Goal: Communication & Community: Answer question/provide support

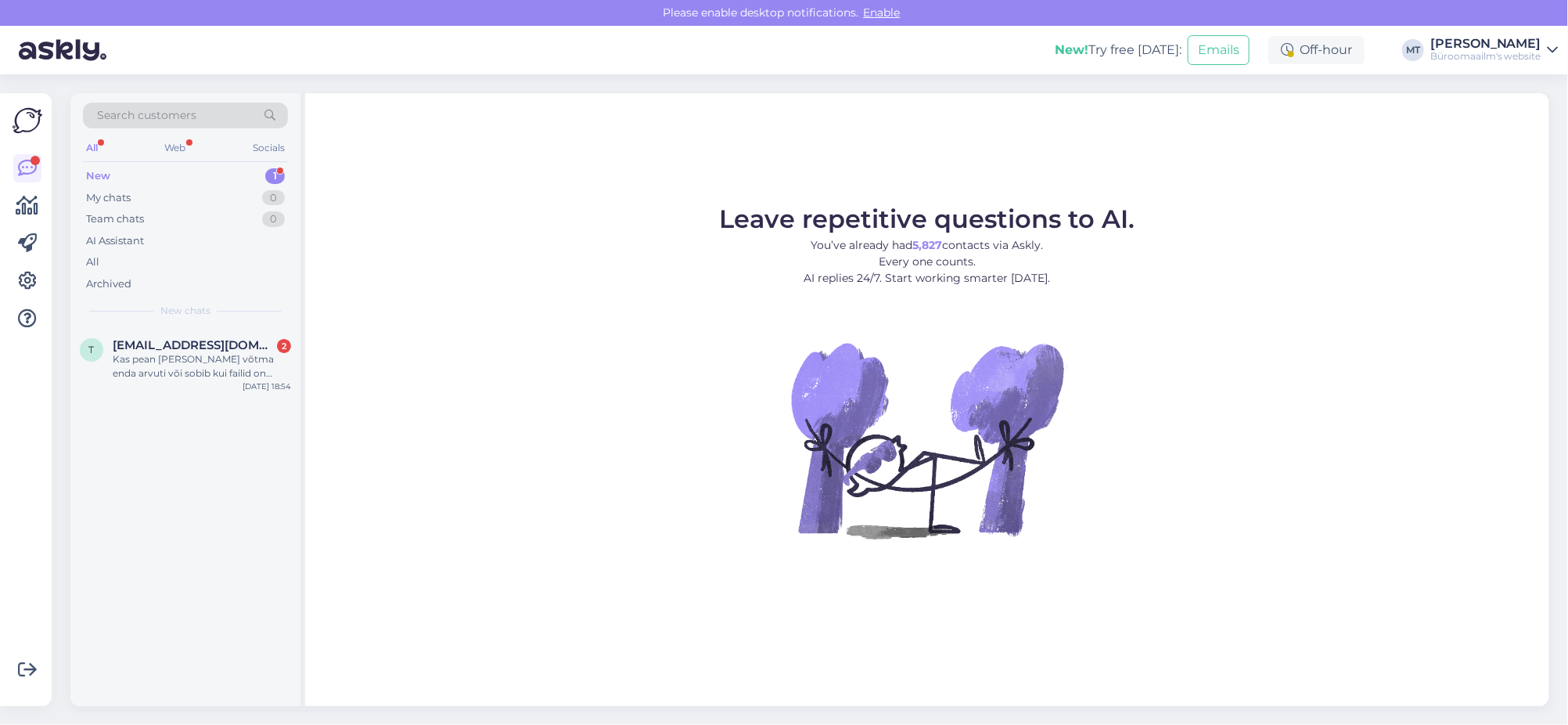
click at [99, 160] on div "All Web Socials" at bounding box center [186, 150] width 205 height 24
drag, startPoint x: 99, startPoint y: 163, endPoint x: 101, endPoint y: 175, distance: 12.2
click at [99, 166] on div "Search customers All Web Socials New 1 My chats 0 Team chats 0 AI Assistant All…" at bounding box center [185, 210] width 230 height 234
click at [101, 175] on div "New" at bounding box center [98, 176] width 24 height 16
click at [180, 348] on span "[EMAIL_ADDRESS][DOMAIN_NAME]" at bounding box center [194, 346] width 163 height 14
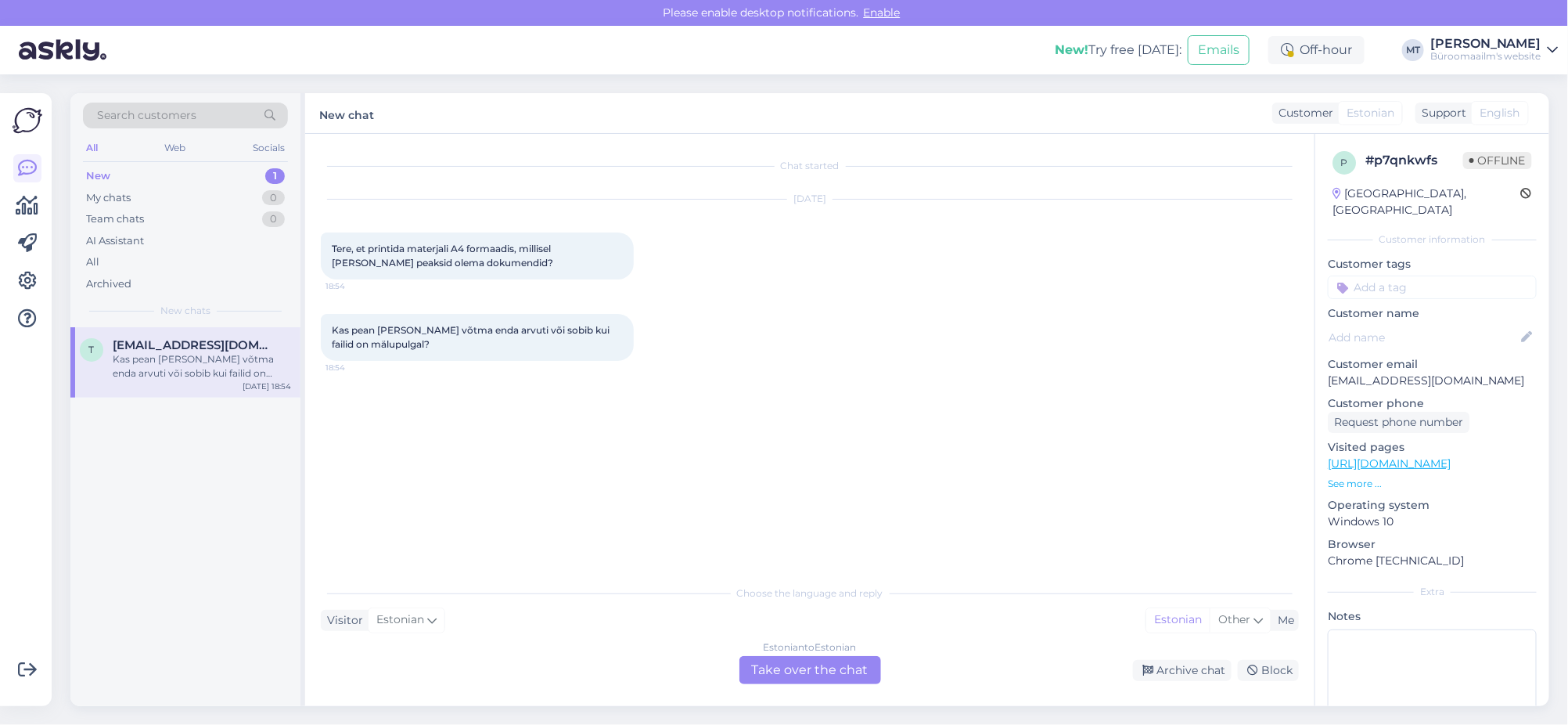
click at [808, 668] on div "Estonian to Estonian Take over the chat" at bounding box center [810, 670] width 141 height 28
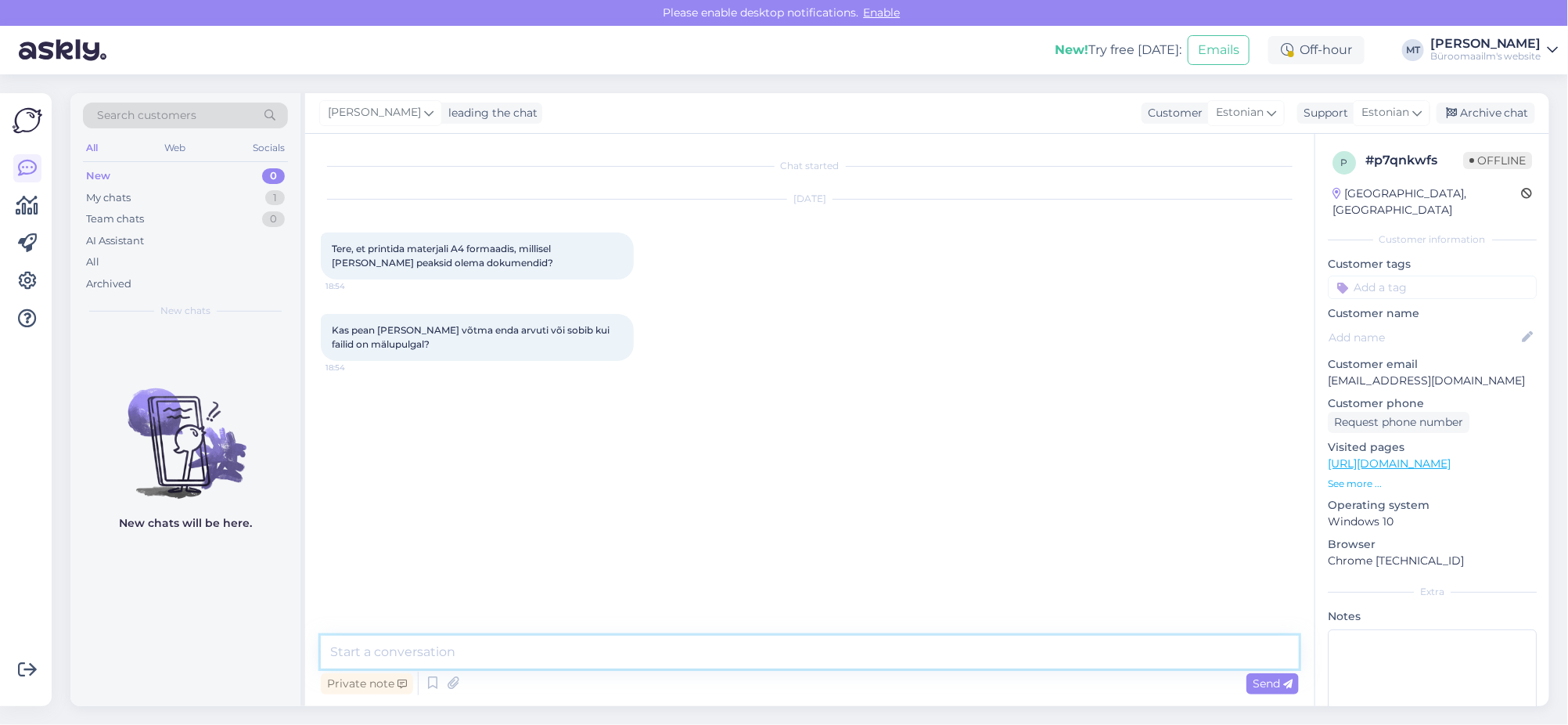
click at [495, 658] on textarea at bounding box center [810, 652] width 978 height 33
click at [365, 649] on textarea "Tere. palun kirjutage" at bounding box center [810, 652] width 978 height 33
click at [510, 662] on textarea "Tere. Palun kirjutage" at bounding box center [810, 652] width 978 height 33
paste textarea "Teenused ja hooldus: [PHONE_NUMBER] [EMAIL_ADDRESS][PERSON_NAME][DOMAIN_NAME]"
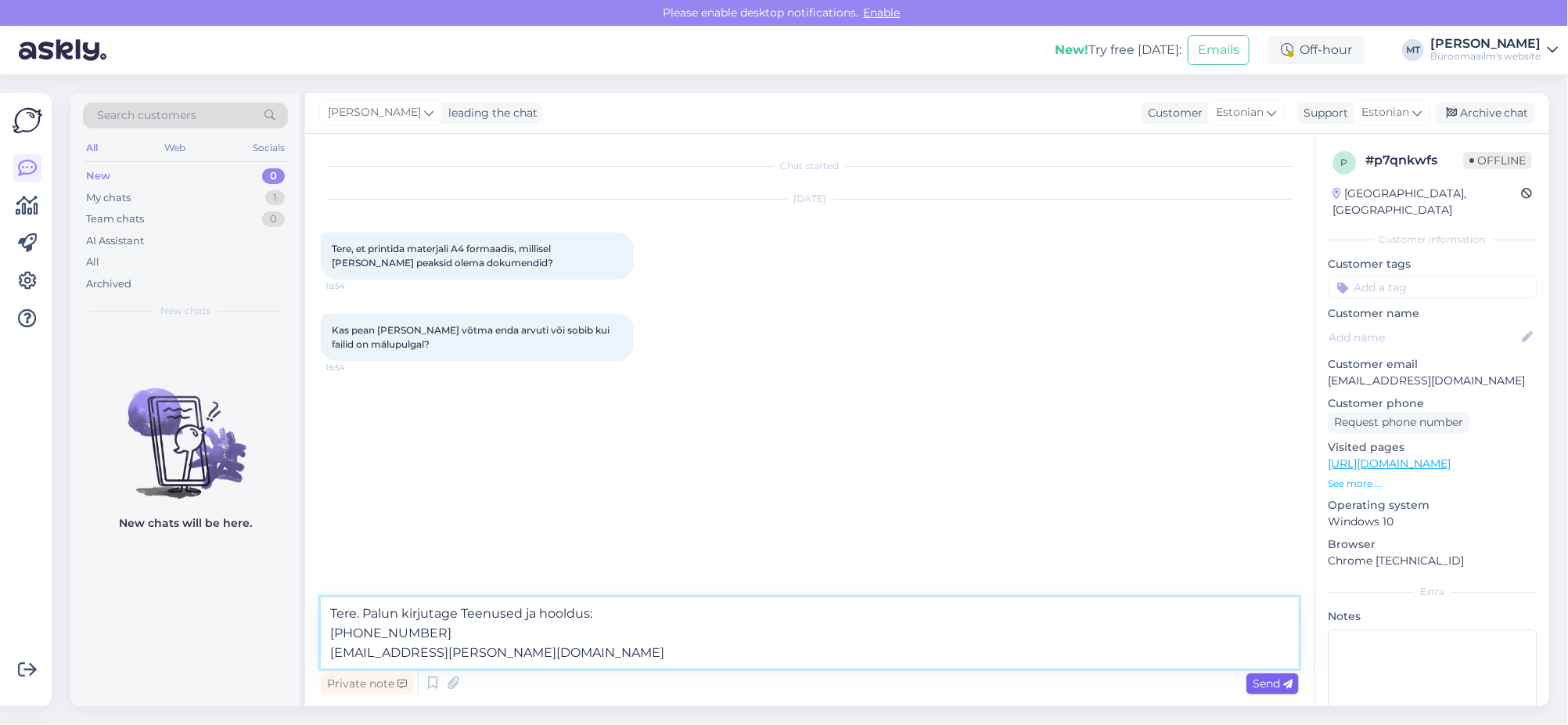
type textarea "Tere. Palun kirjutage Teenused ja hooldus: [PHONE_NUMBER] [EMAIL_ADDRESS][PERSO…"
click at [1283, 690] on div "Send" at bounding box center [1273, 684] width 52 height 21
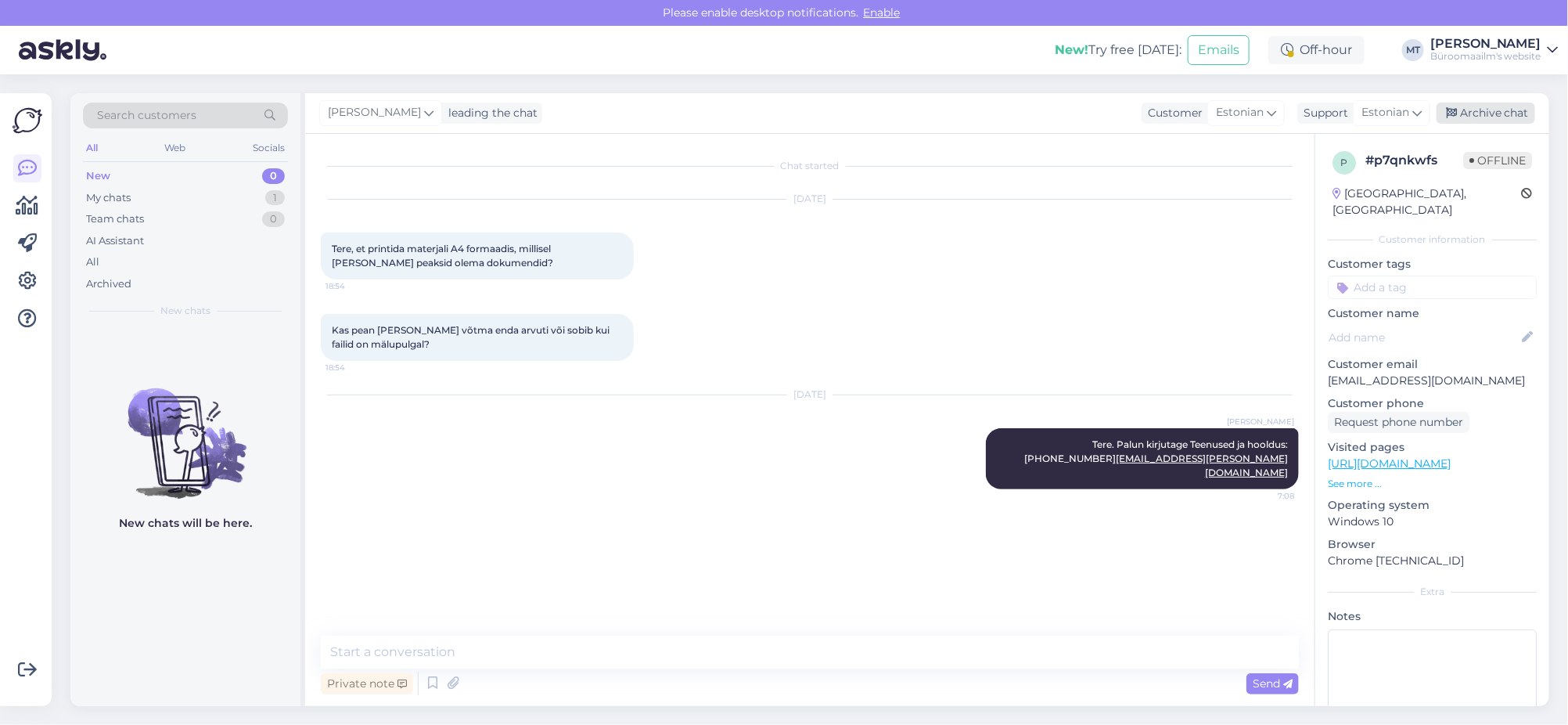
click at [1491, 113] on div "Archive chat" at bounding box center [1486, 113] width 99 height 21
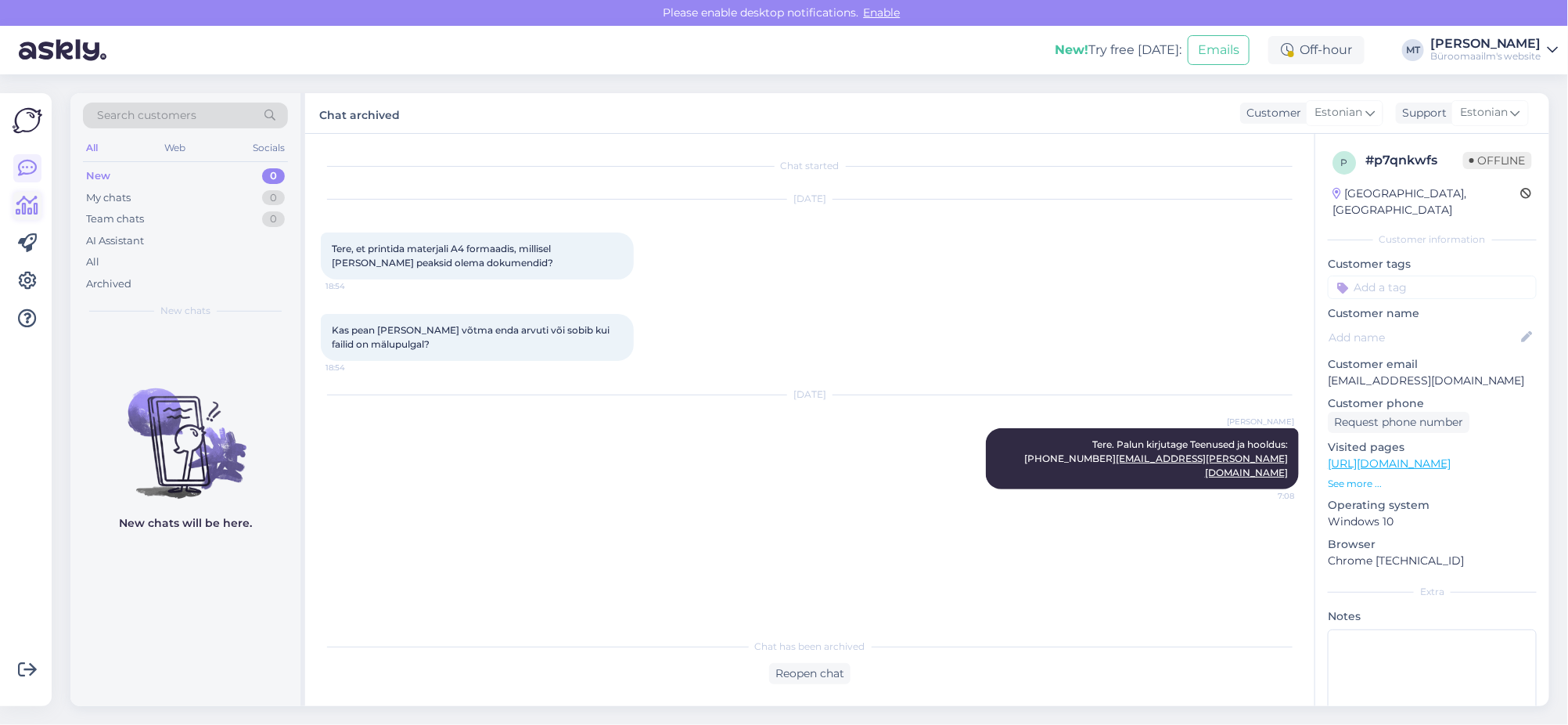
click at [30, 204] on icon at bounding box center [28, 206] width 23 height 19
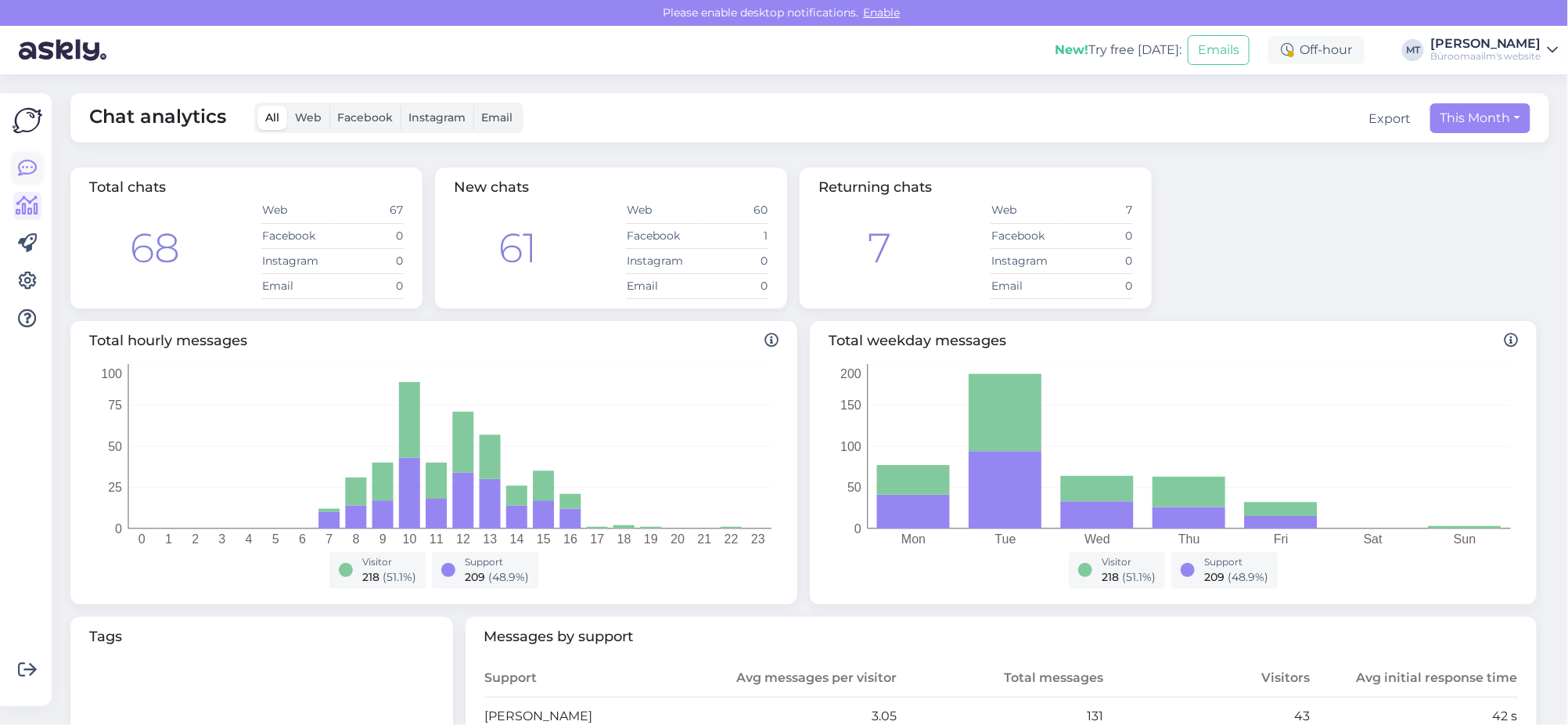
click at [20, 167] on icon at bounding box center [28, 168] width 19 height 19
